Goal: Navigation & Orientation: Understand site structure

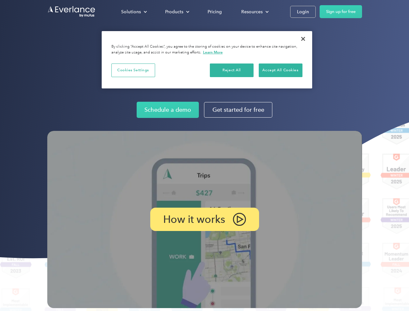
click at [205, 156] on img at bounding box center [204, 219] width 315 height 177
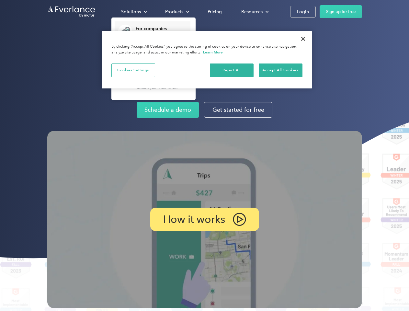
click at [134, 12] on div "Solutions" at bounding box center [131, 12] width 20 height 8
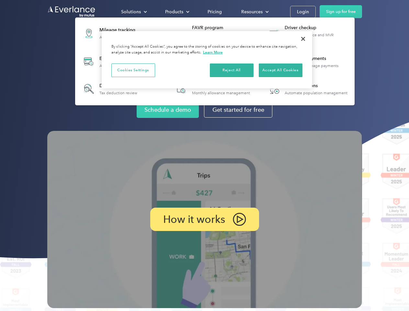
click at [177, 12] on div "Products" at bounding box center [174, 12] width 18 height 8
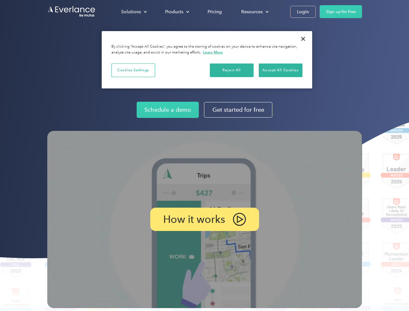
click at [254, 12] on div "Resources" at bounding box center [251, 12] width 21 height 8
click at [205, 219] on p "How it works" at bounding box center [194, 220] width 62 height 8
click at [133, 70] on button "Cookies Settings" at bounding box center [133, 71] width 44 height 14
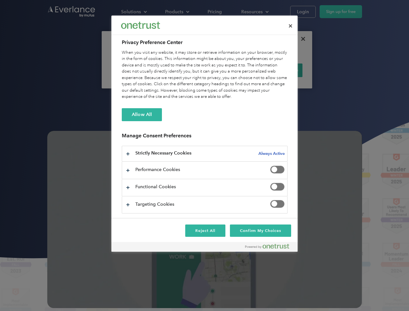
click at [232, 70] on div "When you visit any website, it may store or retrieve information on your browse…" at bounding box center [205, 75] width 166 height 51
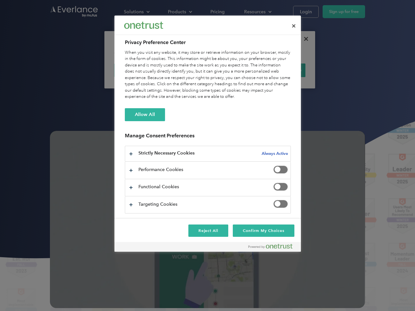
click at [281, 70] on div "When you visit any website, it may store or retrieve information on your browse…" at bounding box center [208, 75] width 166 height 51
click at [303, 39] on div at bounding box center [207, 155] width 415 height 311
